Goal: Task Accomplishment & Management: Use online tool/utility

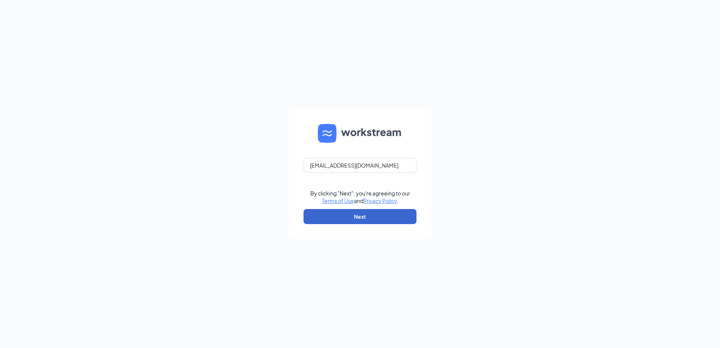
type input "[EMAIL_ADDRESS][DOMAIN_NAME]"
click at [346, 217] on button "Next" at bounding box center [360, 216] width 113 height 15
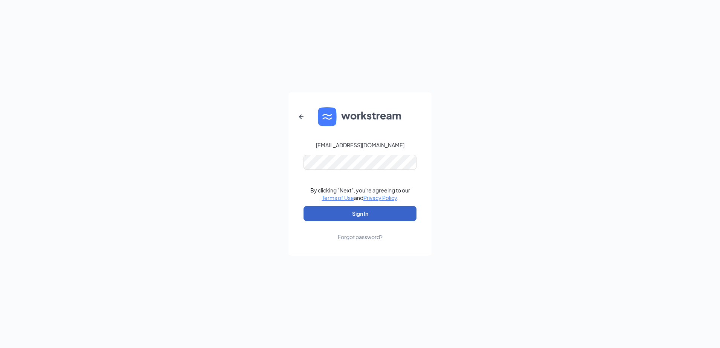
click at [360, 211] on button "Sign In" at bounding box center [360, 213] width 113 height 15
click at [346, 212] on button "Sign In" at bounding box center [360, 213] width 113 height 15
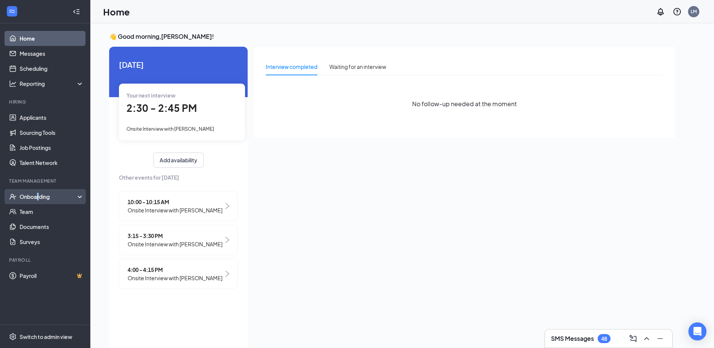
click at [38, 197] on div "Onboarding" at bounding box center [49, 197] width 58 height 8
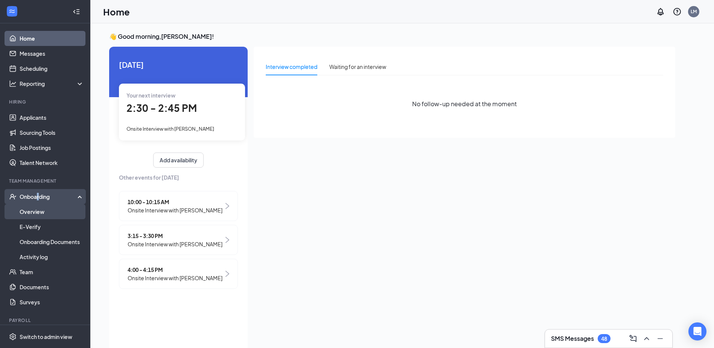
click at [37, 209] on link "Overview" at bounding box center [52, 211] width 64 height 15
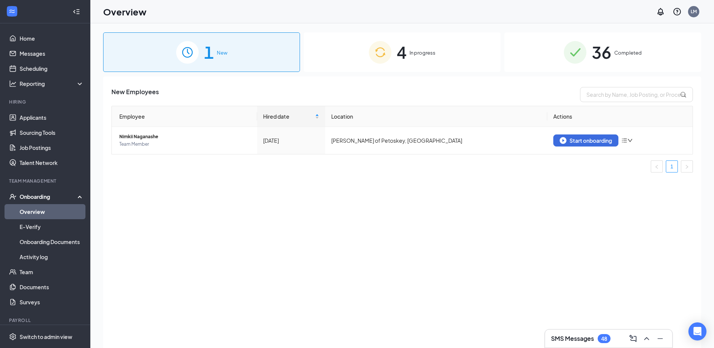
click at [420, 51] on span "In progress" at bounding box center [423, 53] width 26 height 8
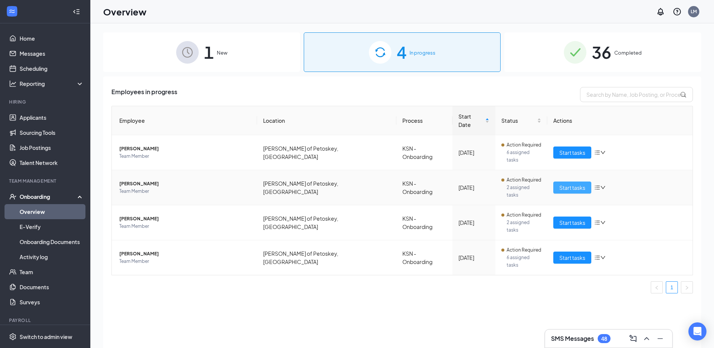
click at [583, 183] on span "Start tasks" at bounding box center [573, 187] width 26 height 8
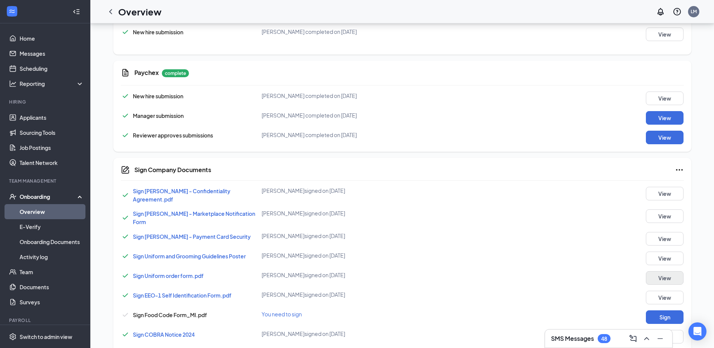
scroll to position [444, 0]
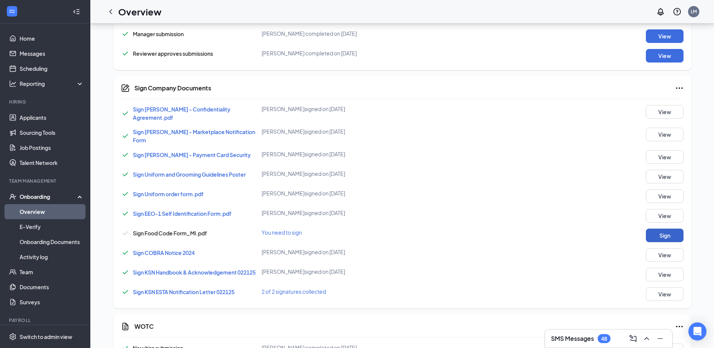
click at [672, 229] on button "Sign" at bounding box center [665, 236] width 38 height 14
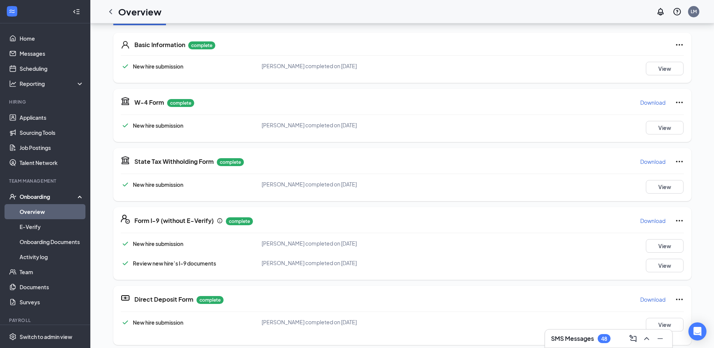
scroll to position [0, 0]
